Goal: Communication & Community: Answer question/provide support

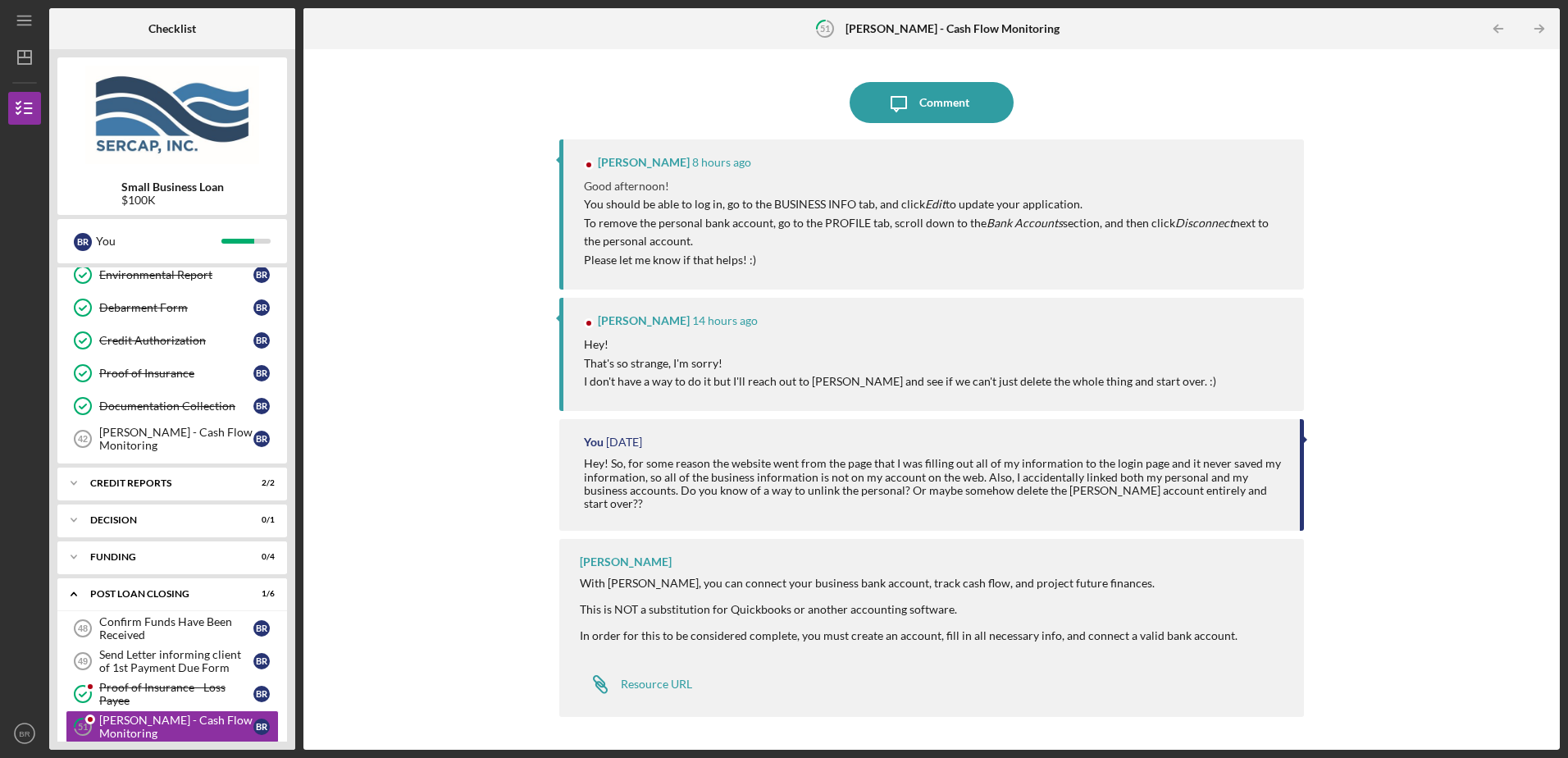
scroll to position [828, 0]
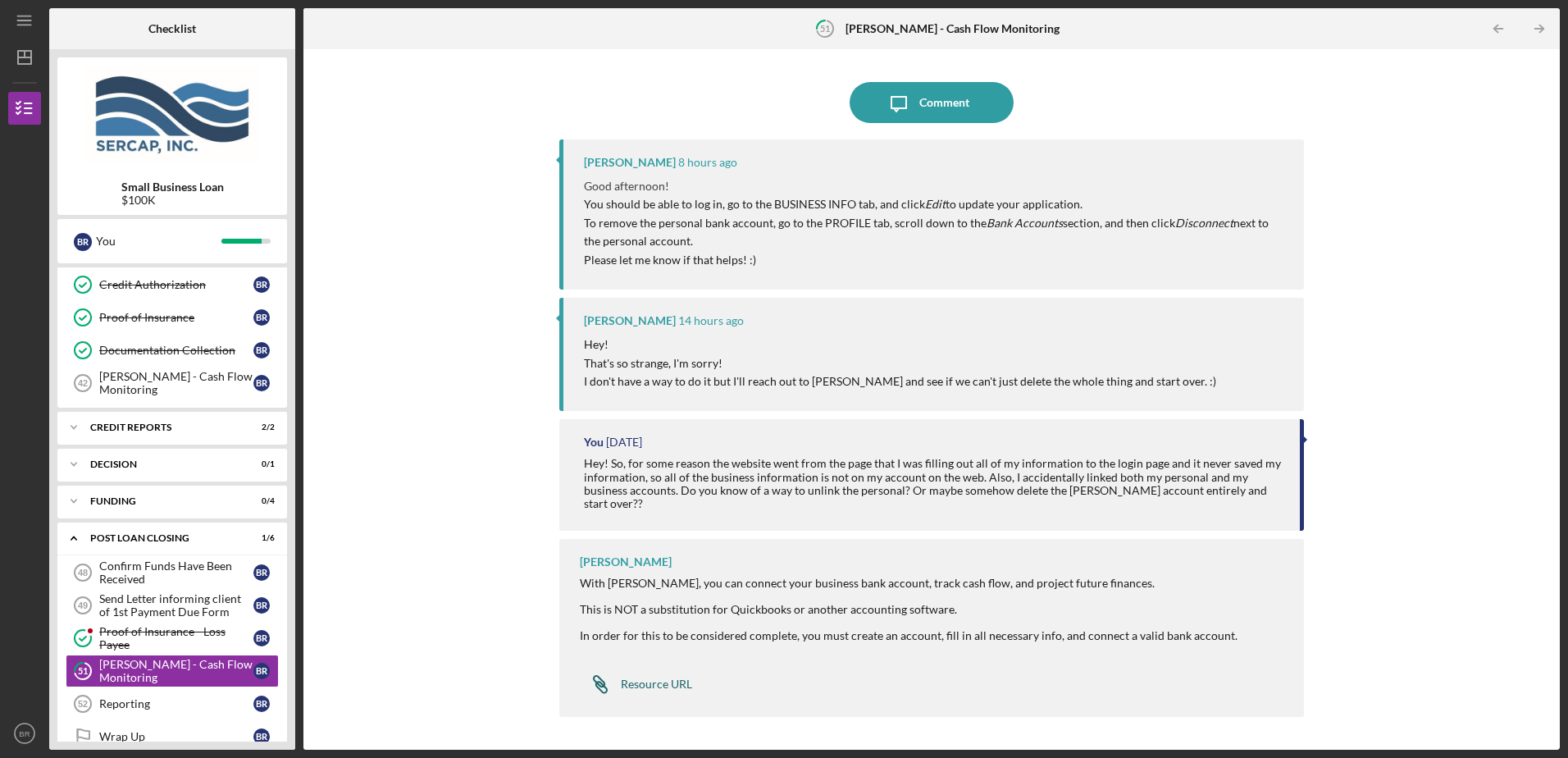
click at [656, 682] on div "Resource URL" at bounding box center [657, 684] width 71 height 13
click at [925, 106] on div "Comment" at bounding box center [944, 103] width 50 height 41
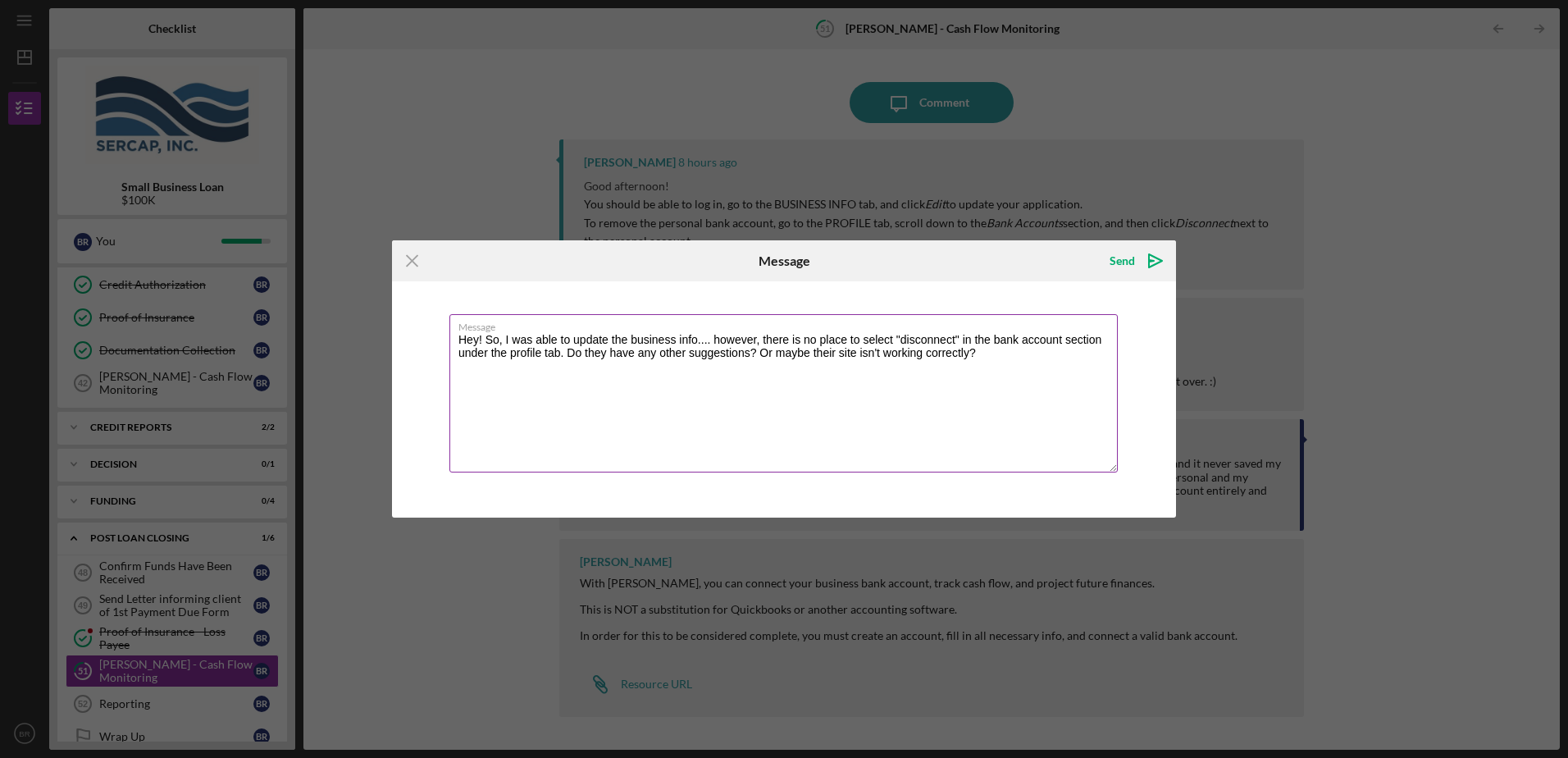
click at [984, 353] on textarea "Hey! So, I was able to update the business info.... however, there is no place …" at bounding box center [784, 393] width 669 height 158
type textarea "Hey! So, I was able to update the business info.... however, there is no place …"
click at [1151, 263] on icon "Icon/icon-invite-send" at bounding box center [1156, 260] width 41 height 41
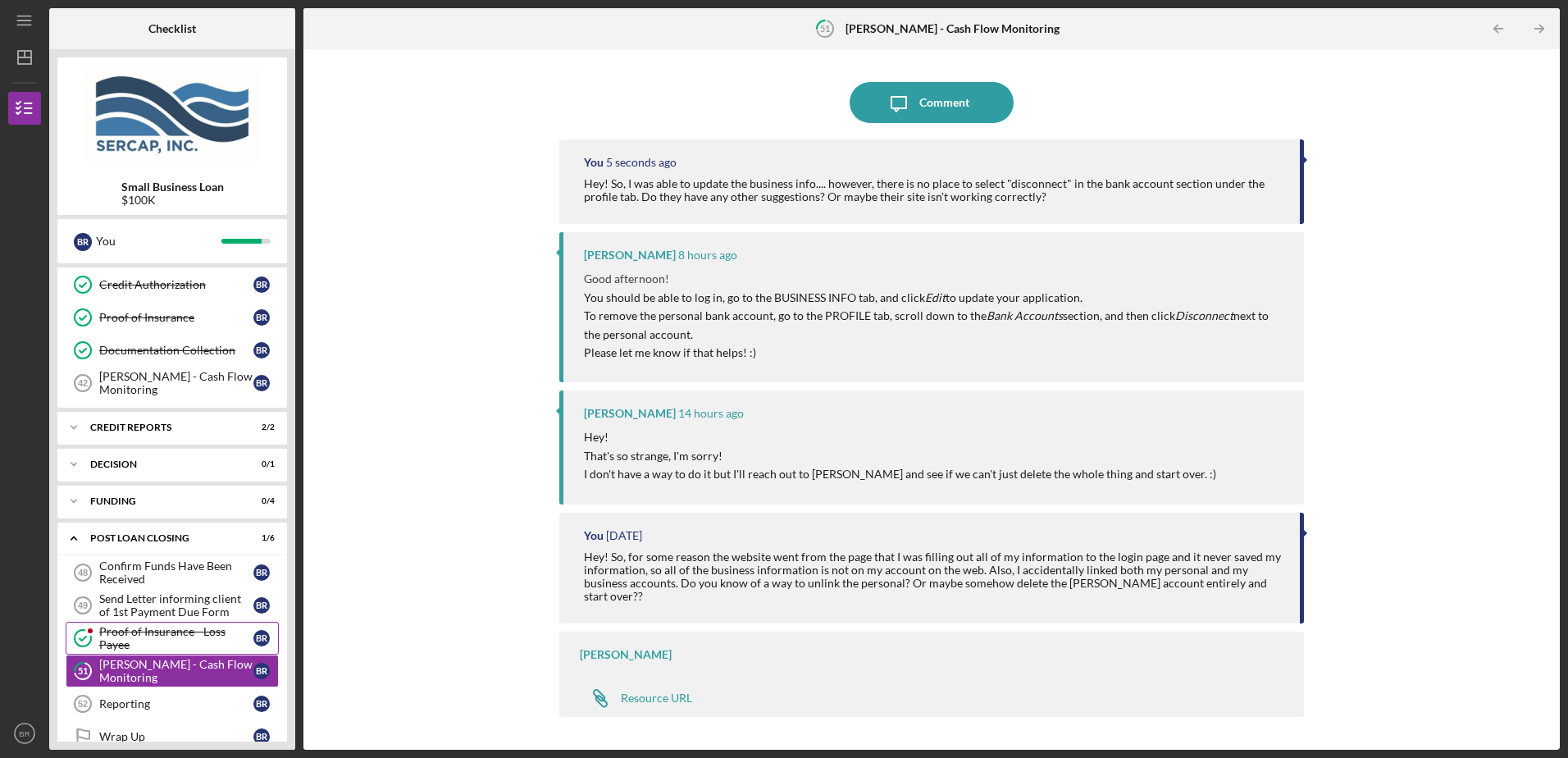
click at [122, 633] on div "Proof of Insurance - Loss Payee" at bounding box center [176, 637] width 154 height 27
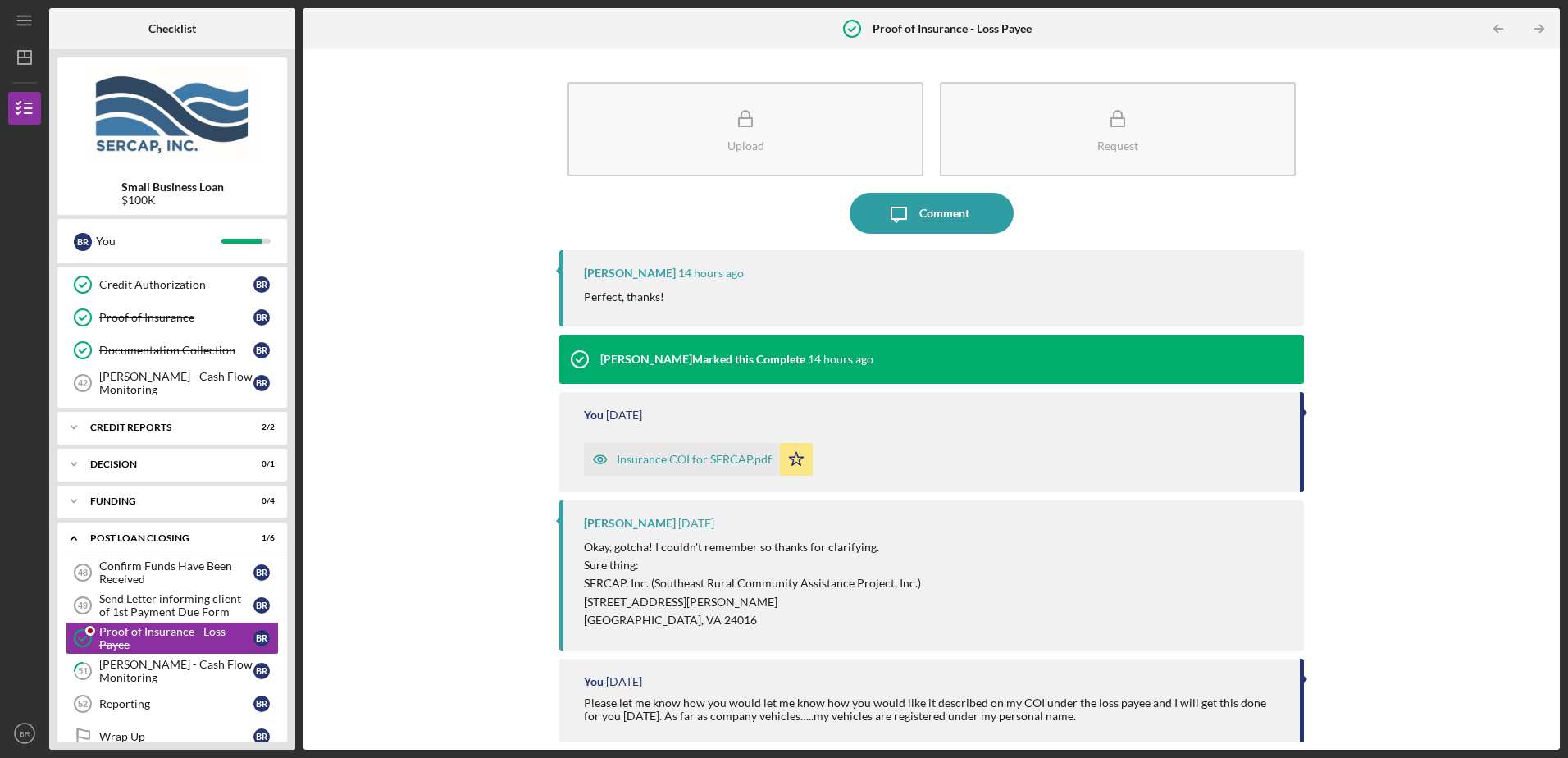
click at [603, 264] on div "[PERSON_NAME] 14 hours ago Perfect, thanks!" at bounding box center [931, 287] width 744 height 76
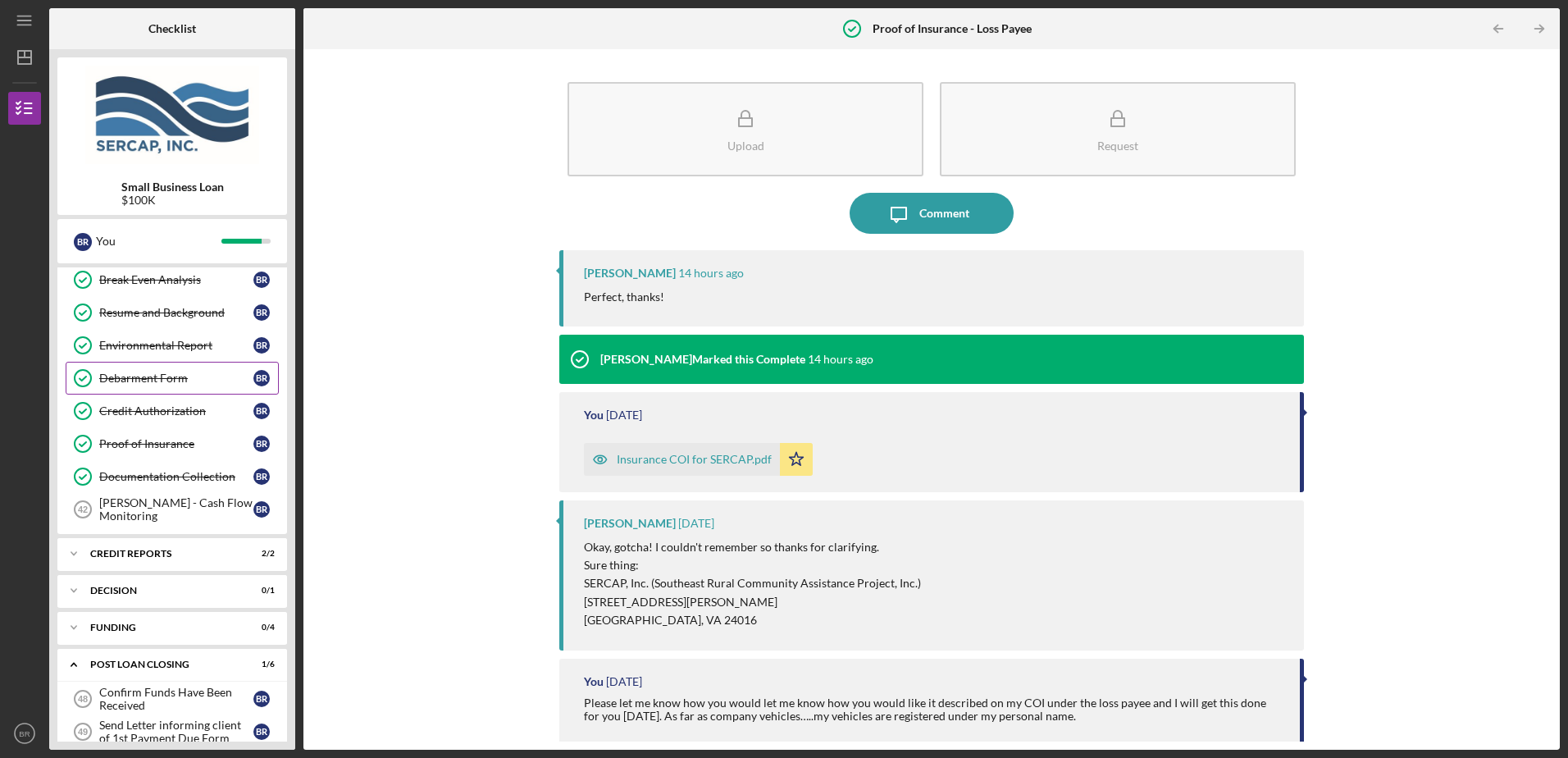
scroll to position [692, 0]
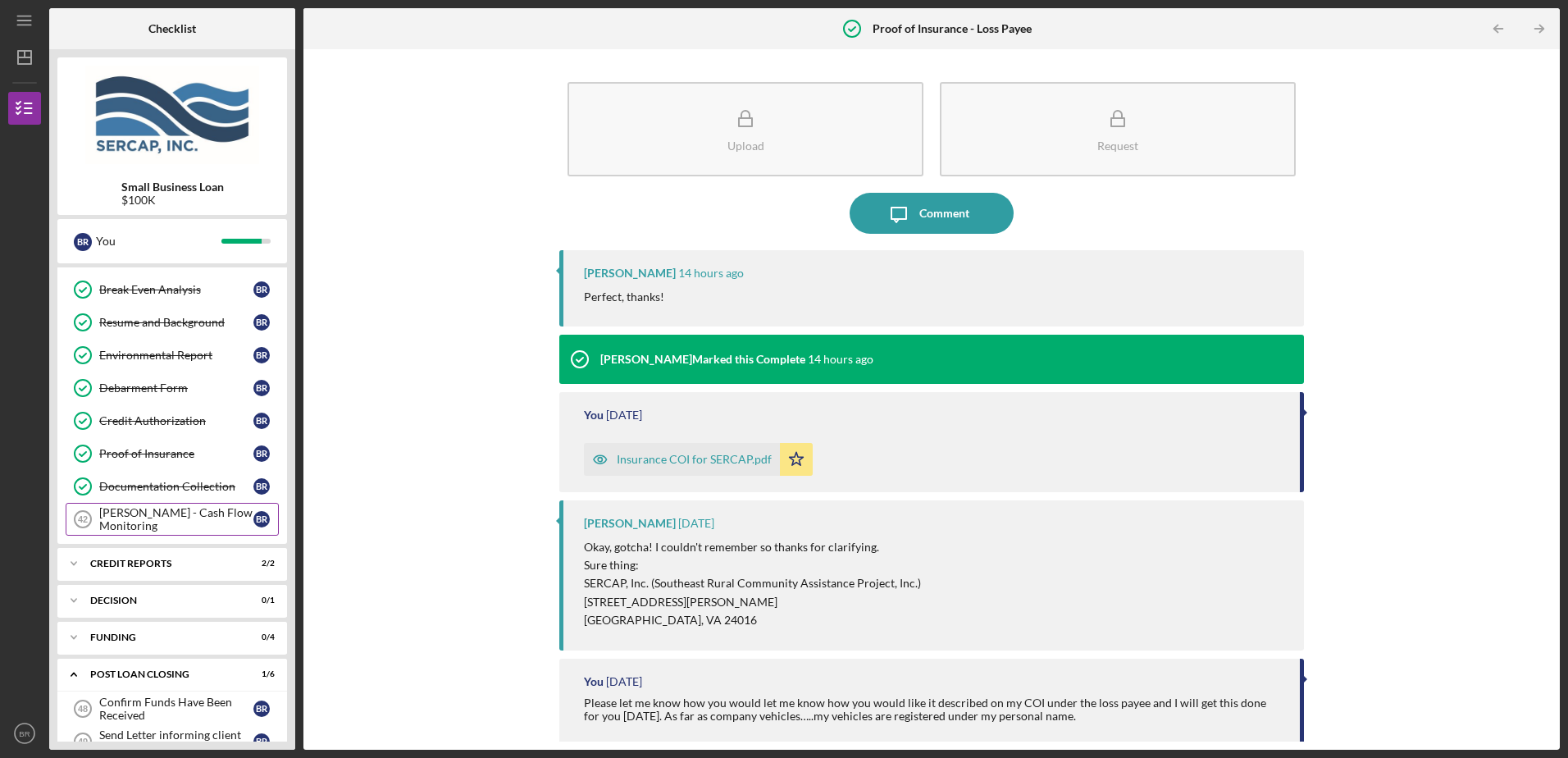
click at [166, 523] on div "[PERSON_NAME] - Cash Flow Monitoring" at bounding box center [176, 519] width 154 height 27
